Goal: Navigation & Orientation: Find specific page/section

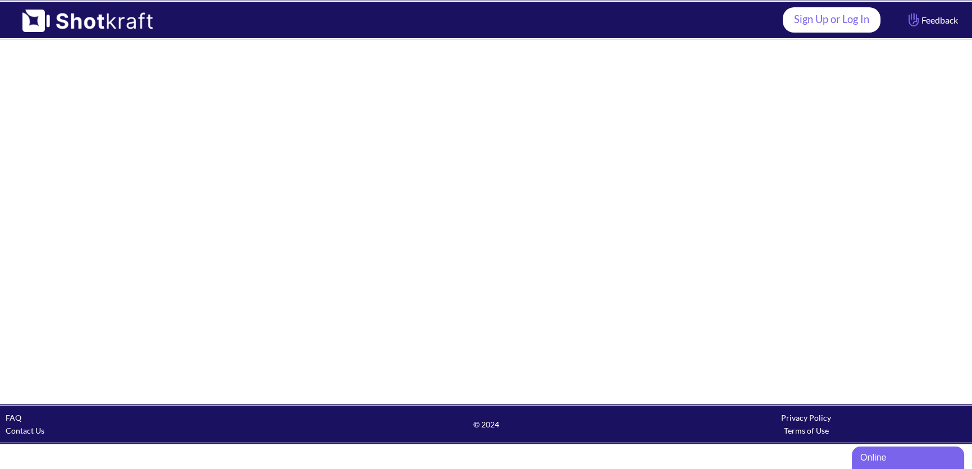
click at [812, 29] on link "Sign Up or Log In" at bounding box center [832, 19] width 98 height 25
click at [805, 28] on link "Sign Up or Log In" at bounding box center [832, 19] width 98 height 25
click at [811, 25] on link "Sign Up or Log In" at bounding box center [832, 19] width 98 height 25
click at [822, 28] on link "Sign Up or Log In" at bounding box center [832, 19] width 98 height 25
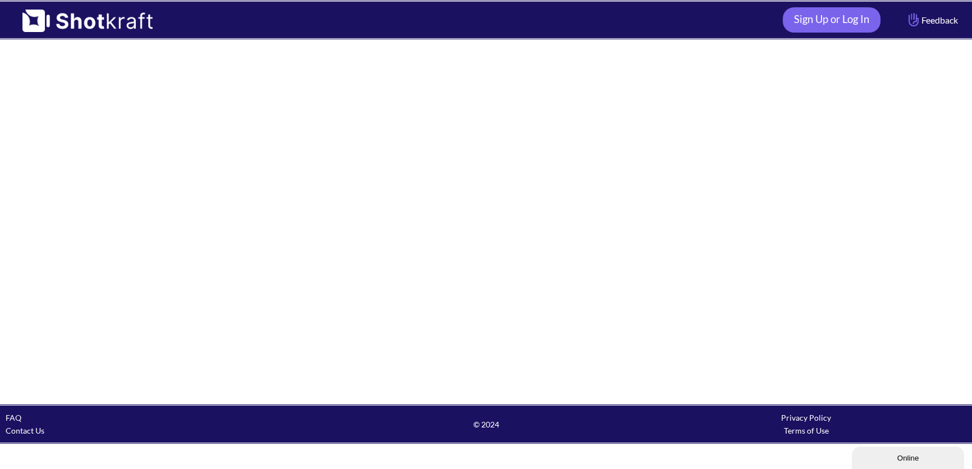
click at [93, 24] on img at bounding box center [82, 17] width 164 height 30
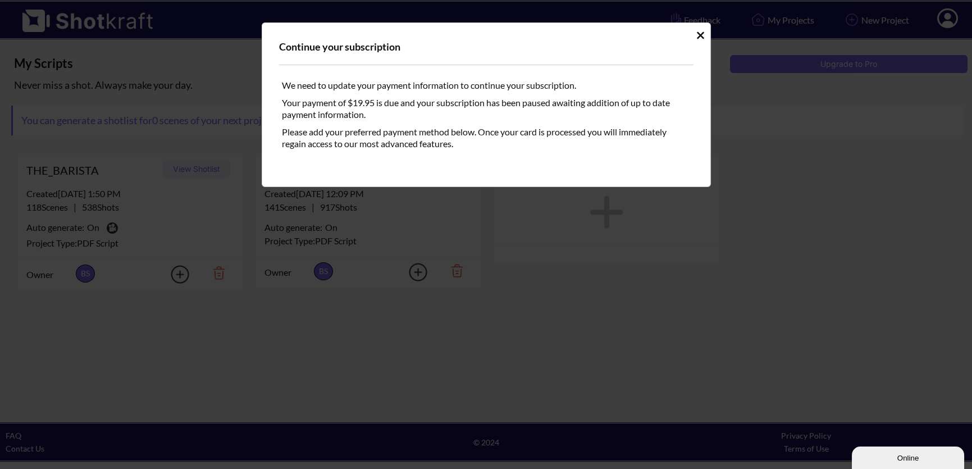
click at [707, 37] on div "Continue your subscription We need to update your payment information to contin…" at bounding box center [486, 104] width 449 height 165
click at [700, 30] on icon "Idle Modal" at bounding box center [700, 35] width 8 height 11
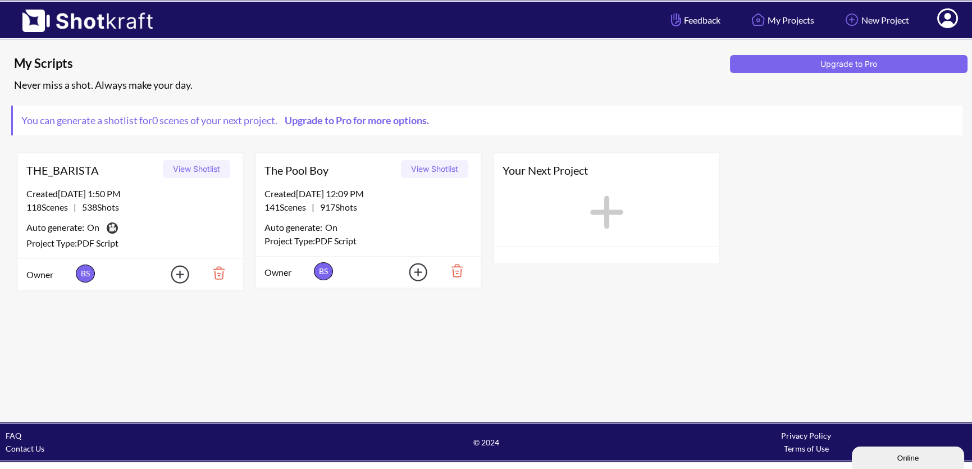
click at [433, 165] on button "View Shotlist" at bounding box center [434, 169] width 67 height 18
